Goal: Task Accomplishment & Management: Use online tool/utility

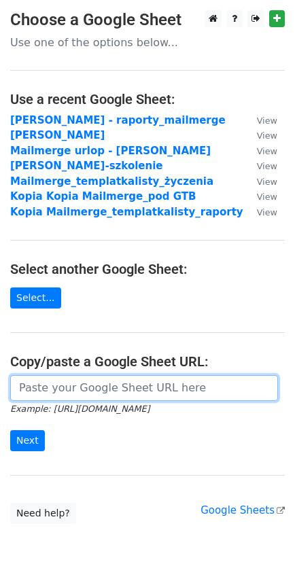
click at [113, 399] on input "url" at bounding box center [144, 388] width 268 height 26
paste input "https://docs.google.com/spreadsheets/d/1hK6e1IqD9PdISNt3IT_133JXWeyVHS-acK1cRGJ…"
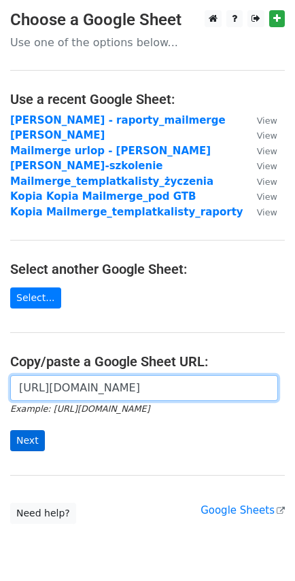
type input "https://docs.google.com/spreadsheets/d/1hK6e1IqD9PdISNt3IT_133JXWeyVHS-acK1cRGJ…"
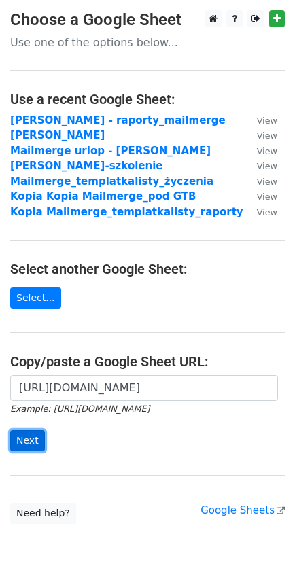
click at [25, 451] on input "Next" at bounding box center [27, 440] width 35 height 21
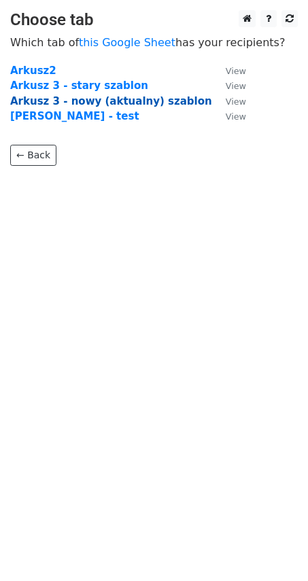
click at [106, 104] on strong "Arkusz 3 - nowy (aktualny) szablon" at bounding box center [111, 101] width 202 height 12
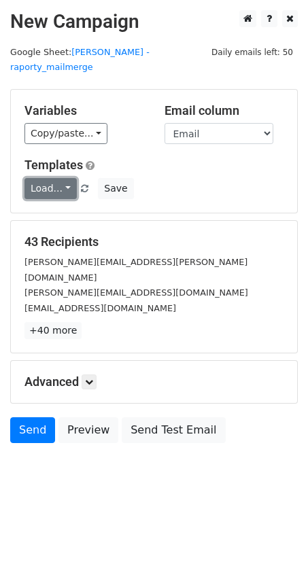
click at [68, 178] on link "Load..." at bounding box center [50, 188] width 52 height 21
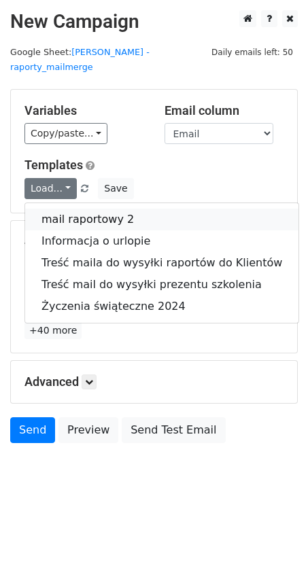
click at [91, 208] on link "mail raportowy 2" at bounding box center [161, 219] width 273 height 22
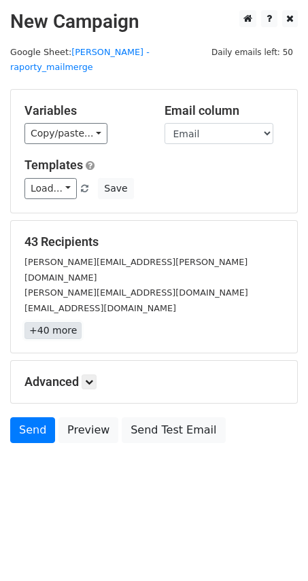
click at [66, 322] on link "+40 more" at bounding box center [52, 330] width 57 height 17
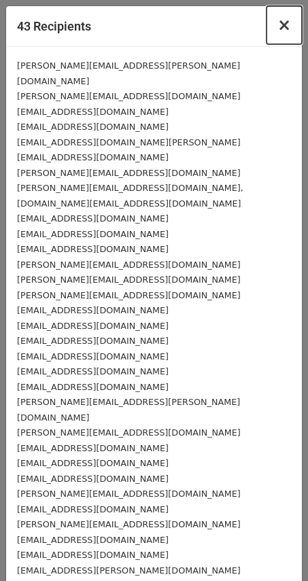
drag, startPoint x: 272, startPoint y: 29, endPoint x: 259, endPoint y: 54, distance: 27.6
click at [277, 29] on span "×" at bounding box center [284, 25] width 14 height 19
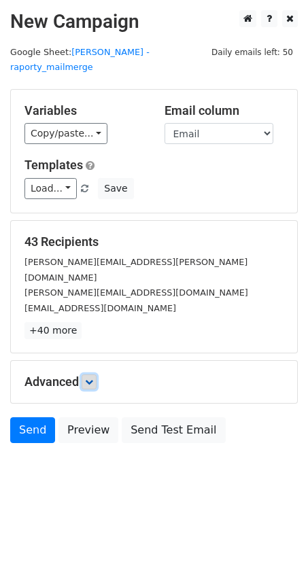
click at [88, 378] on icon at bounding box center [89, 382] width 8 height 8
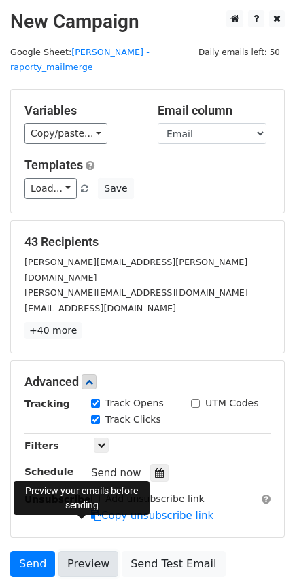
click at [88, 551] on link "Preview" at bounding box center [88, 564] width 60 height 26
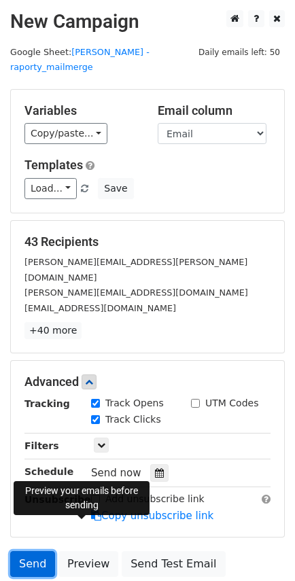
click at [30, 551] on link "Send" at bounding box center [32, 564] width 45 height 26
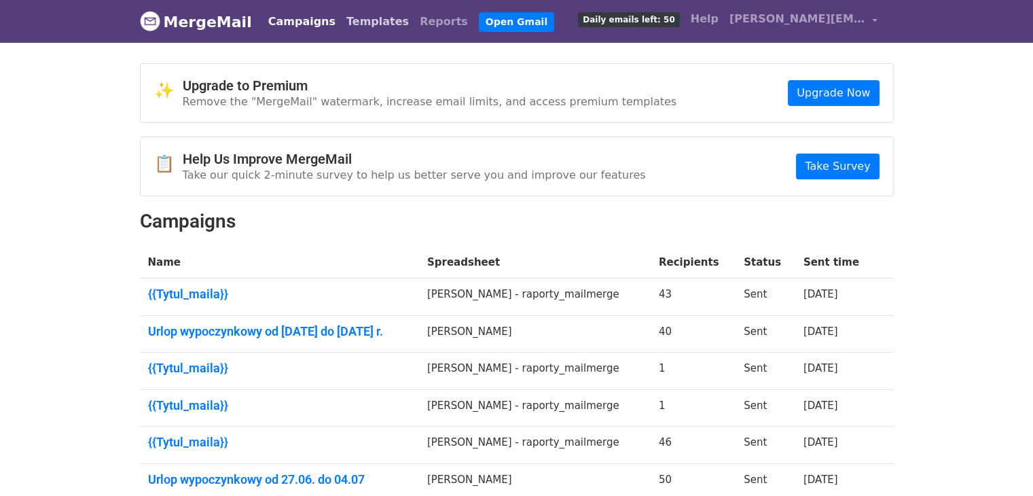
click at [356, 24] on link "Templates" at bounding box center [377, 21] width 73 height 27
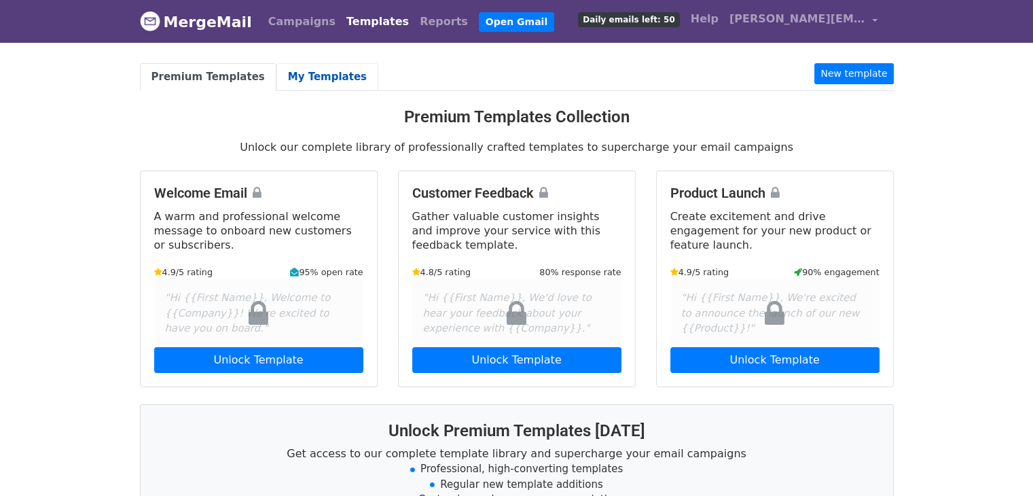
click at [321, 69] on link "My Templates" at bounding box center [327, 77] width 102 height 28
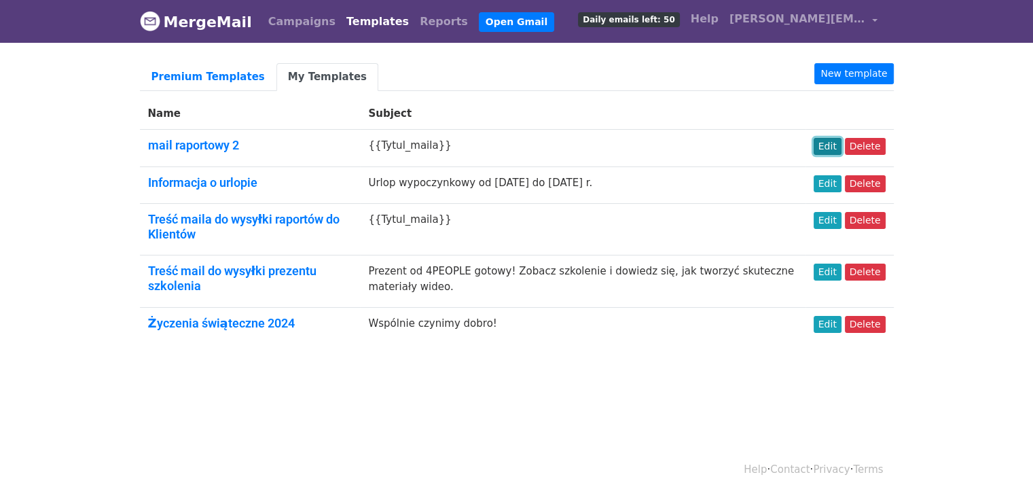
click at [834, 147] on link "Edit" at bounding box center [828, 146] width 28 height 17
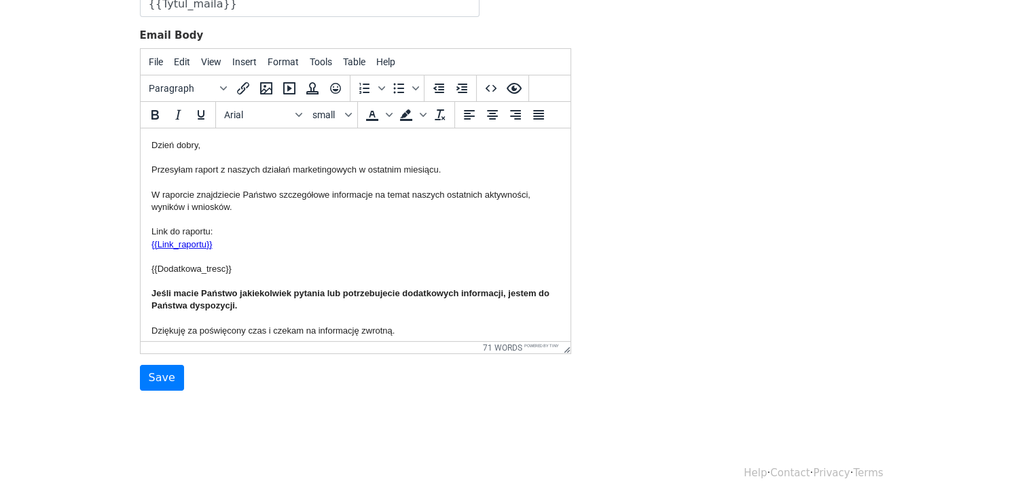
scroll to position [190, 0]
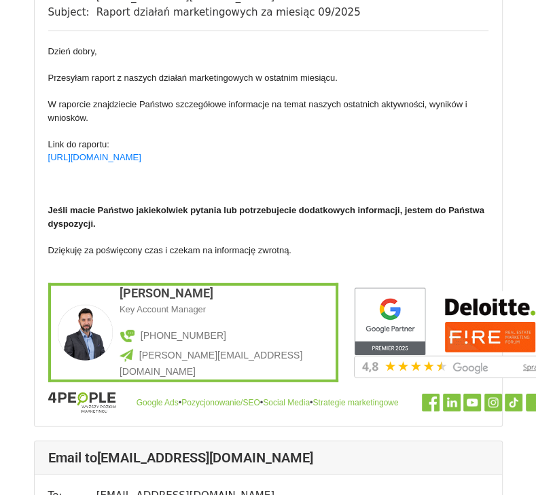
scroll to position [4686, 0]
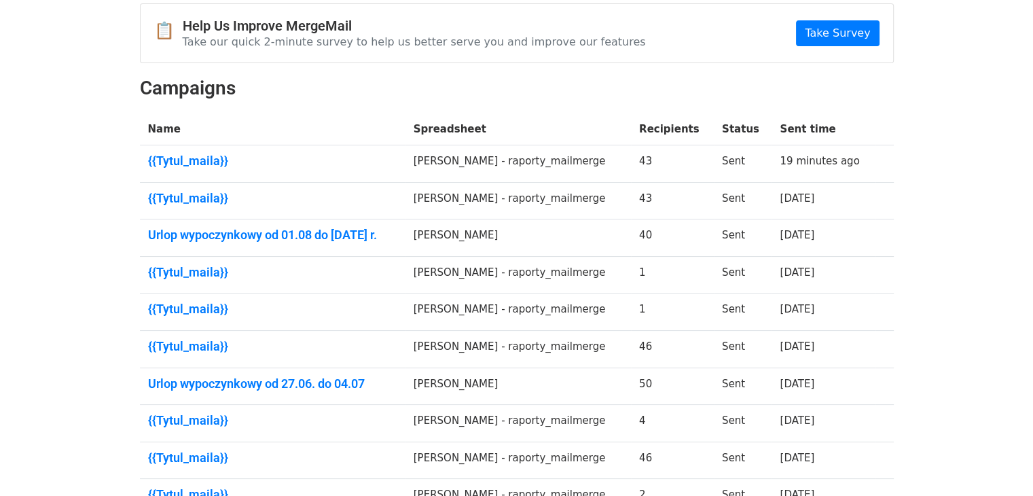
scroll to position [136, 0]
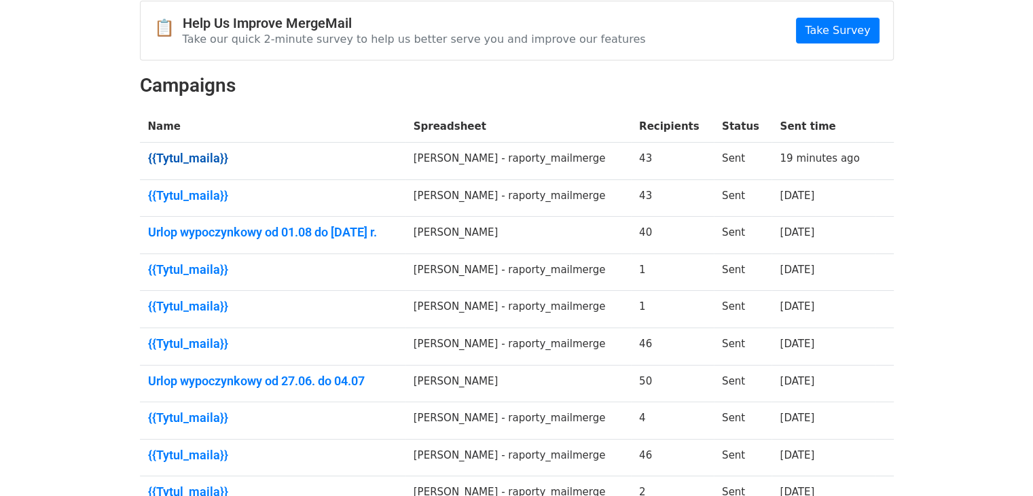
click at [208, 158] on link "{{Tytul_maila}}﻿" at bounding box center [272, 158] width 249 height 15
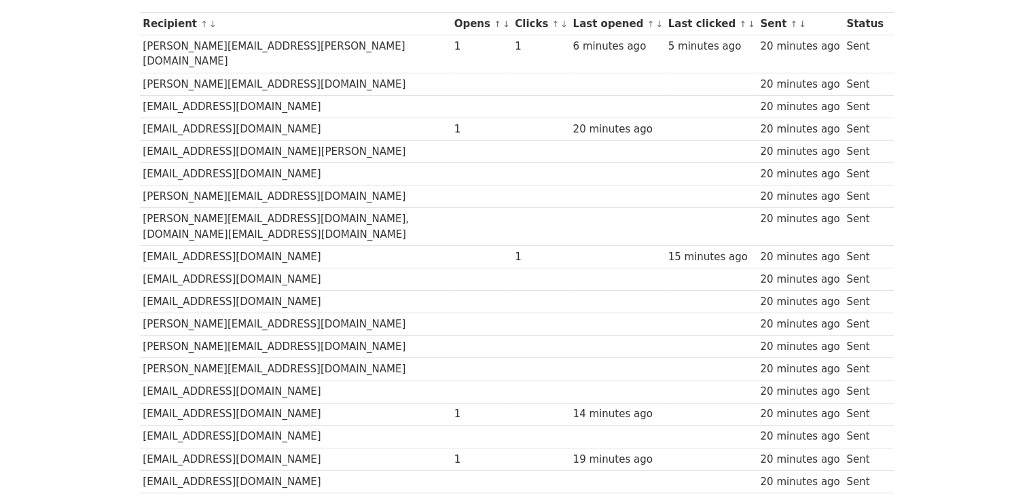
scroll to position [204, 0]
